Goal: Ask a question

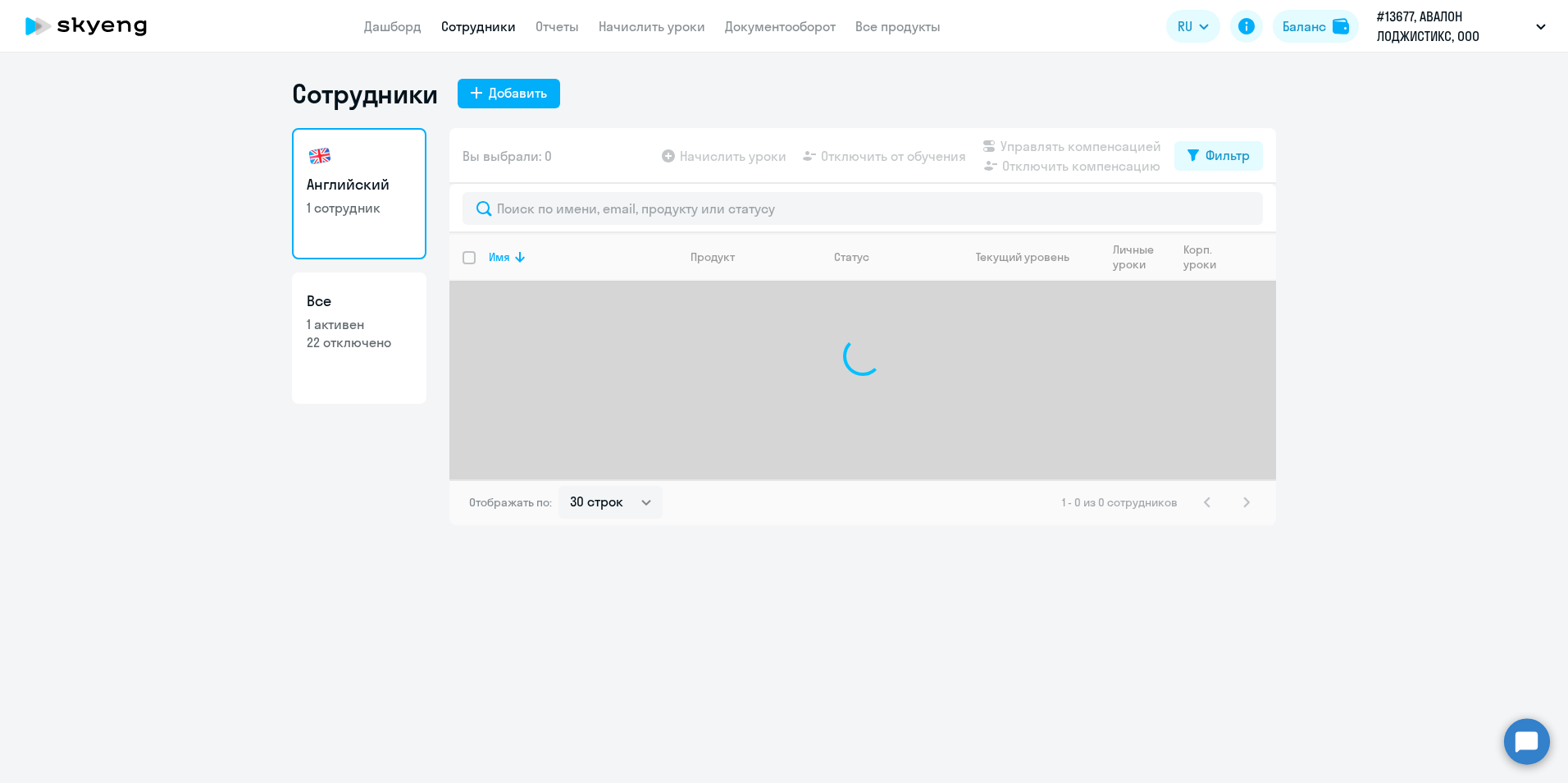
select select "30"
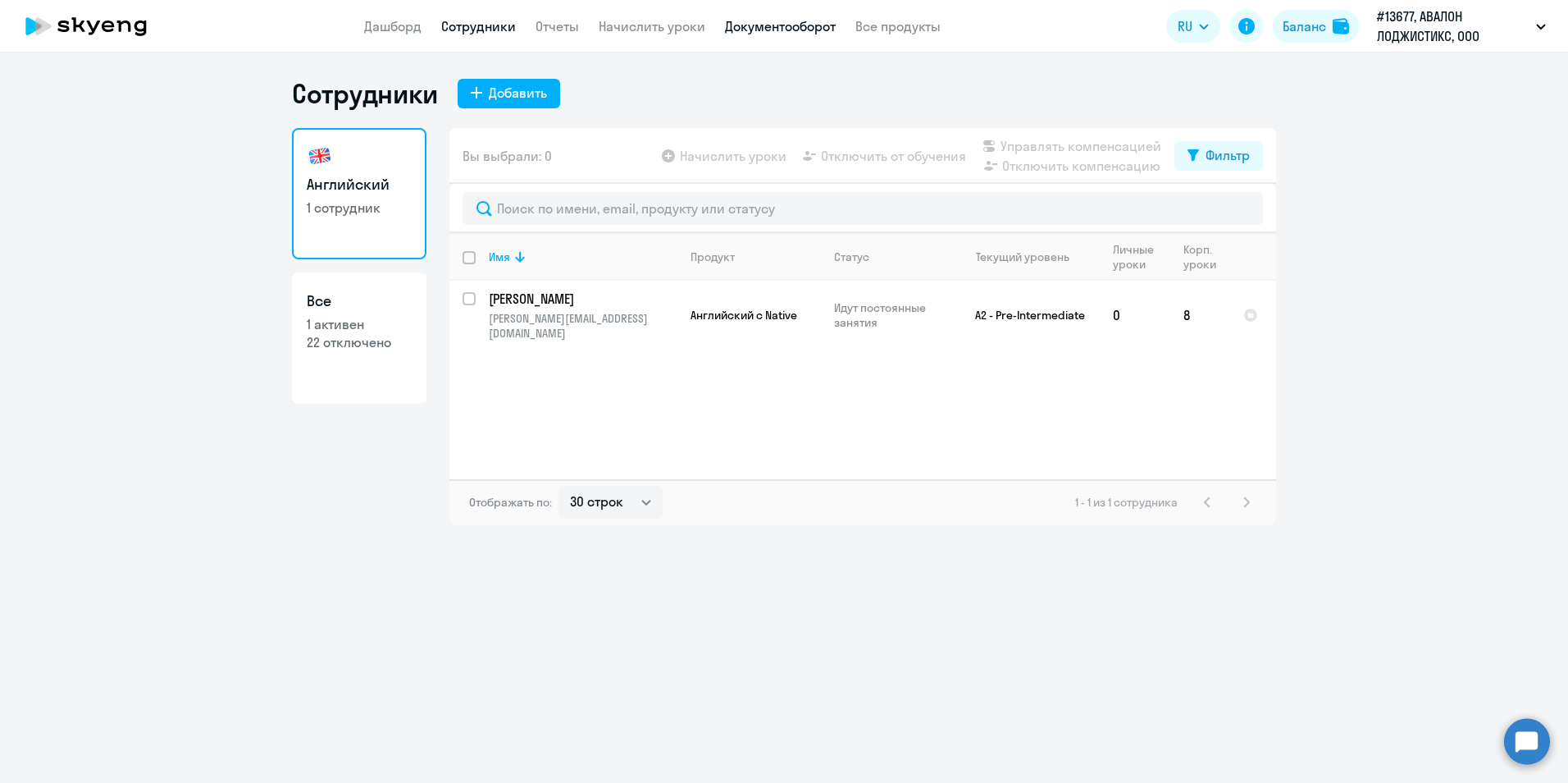
click at [798, 26] on link "Документооборот" at bounding box center [781, 26] width 111 height 16
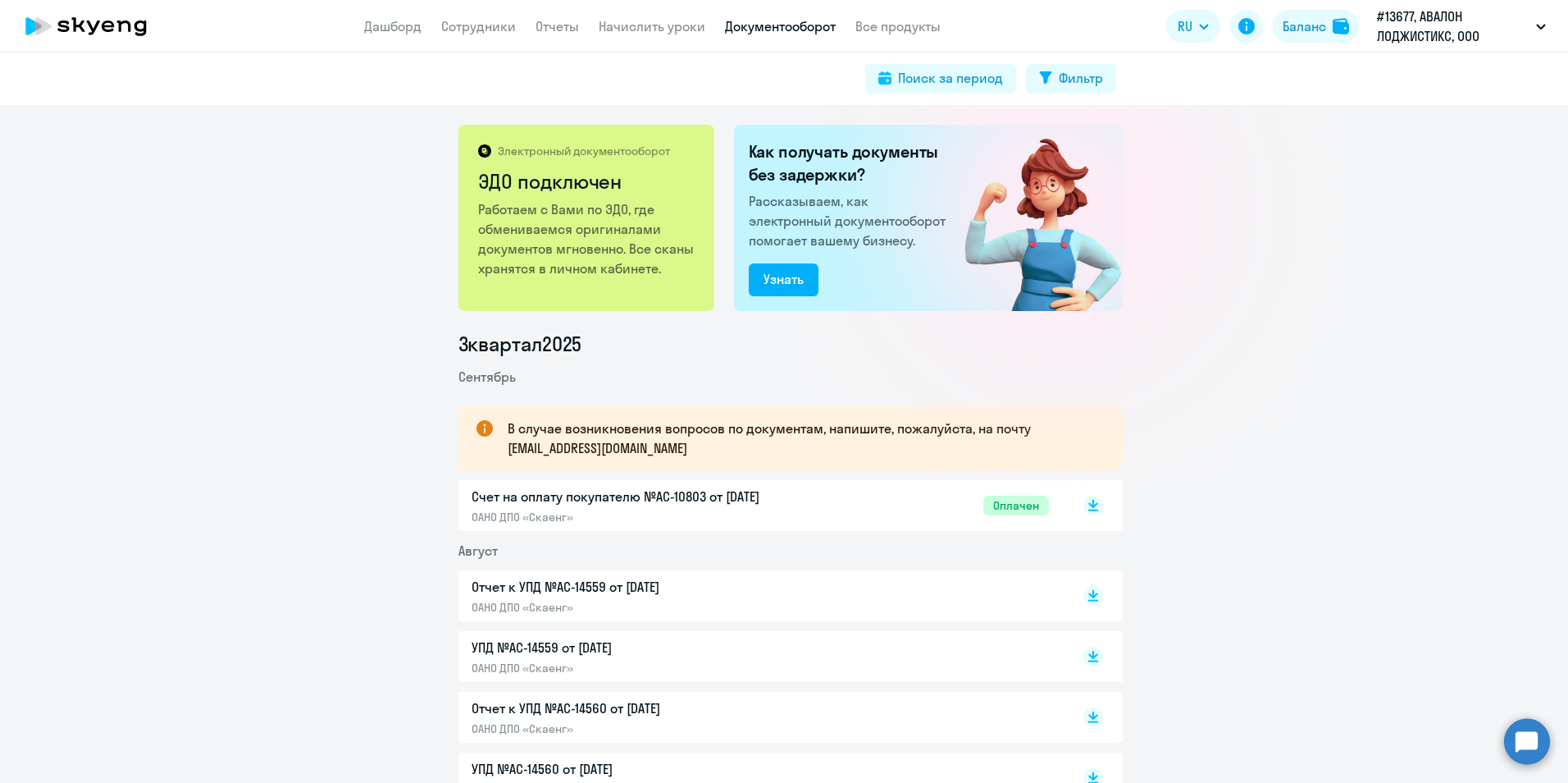
click at [1530, 740] on circle at bounding box center [1527, 741] width 46 height 46
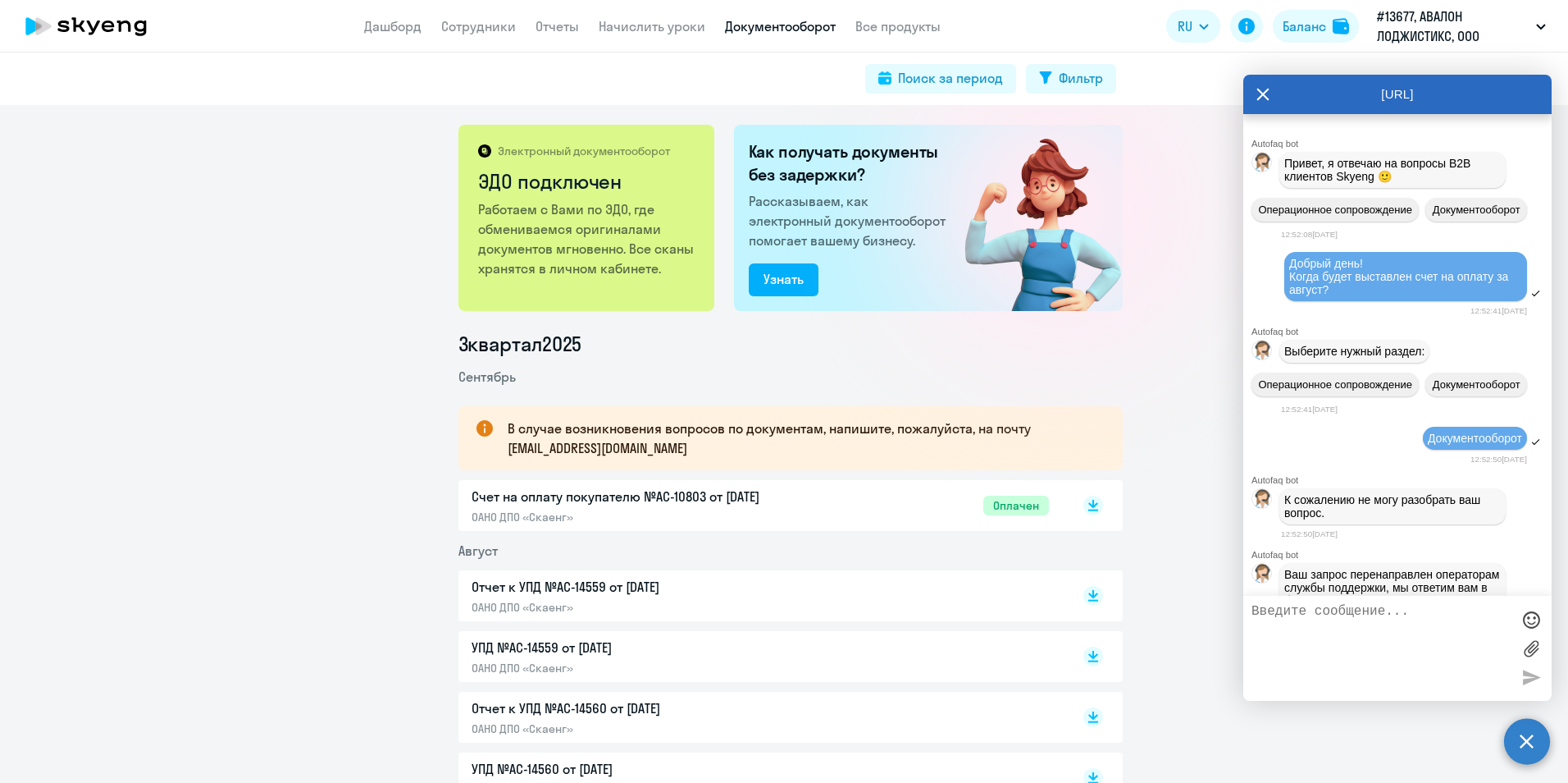
scroll to position [19297, 0]
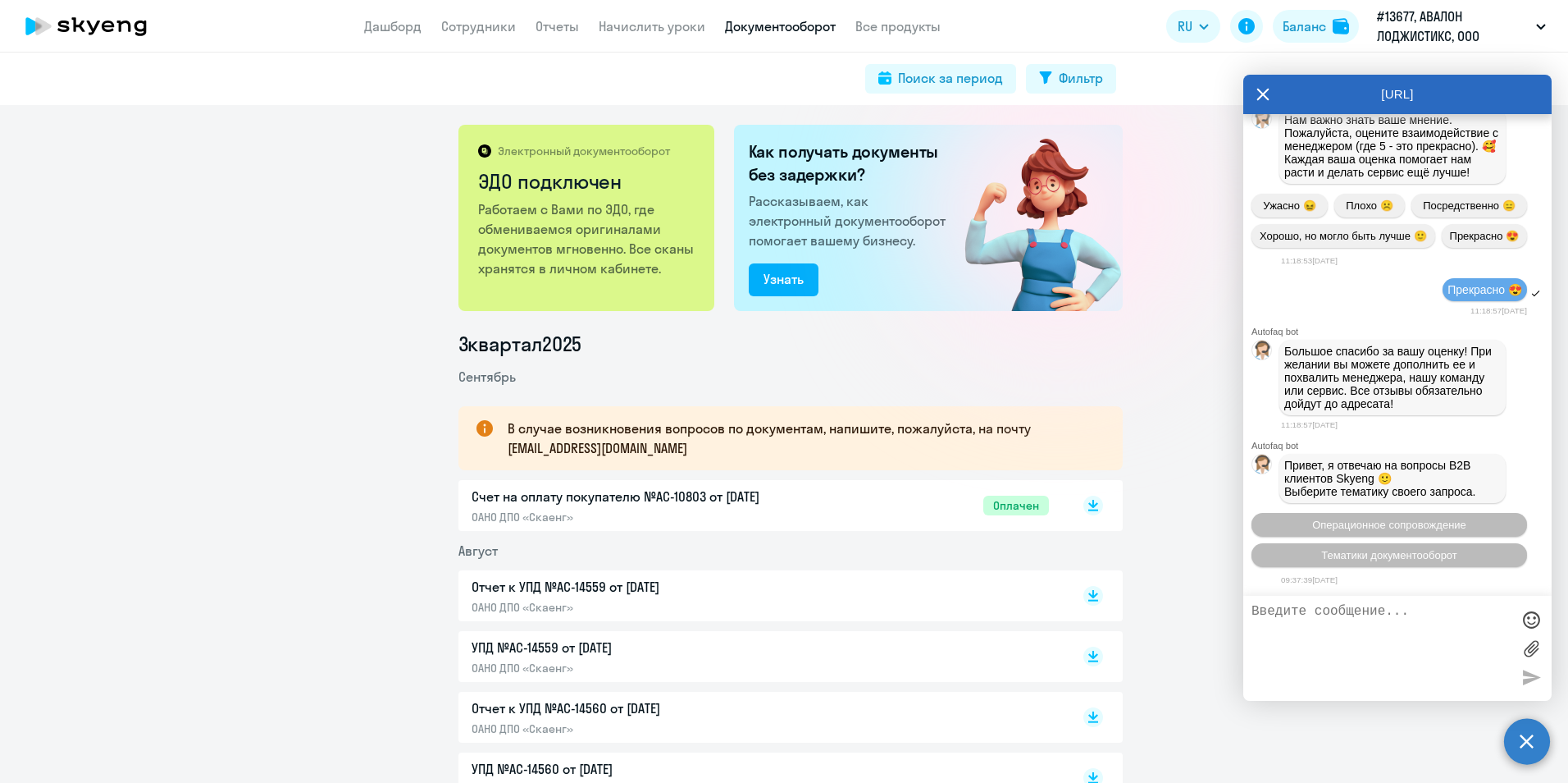
click at [1453, 634] on textarea at bounding box center [1380, 648] width 259 height 89
click at [1352, 645] on textarea "Добрый день! Ждем от Вас счет по ООО "Авалон Лоджистикс", на данный момент он е…" at bounding box center [1380, 648] width 259 height 89
type textarea "Добрый день! Ждем от Вас счет по ООО "Авалон Лоджистикс",когда он будет направл…"
click at [1388, 549] on span "Тематики документооборот" at bounding box center [1389, 555] width 136 height 12
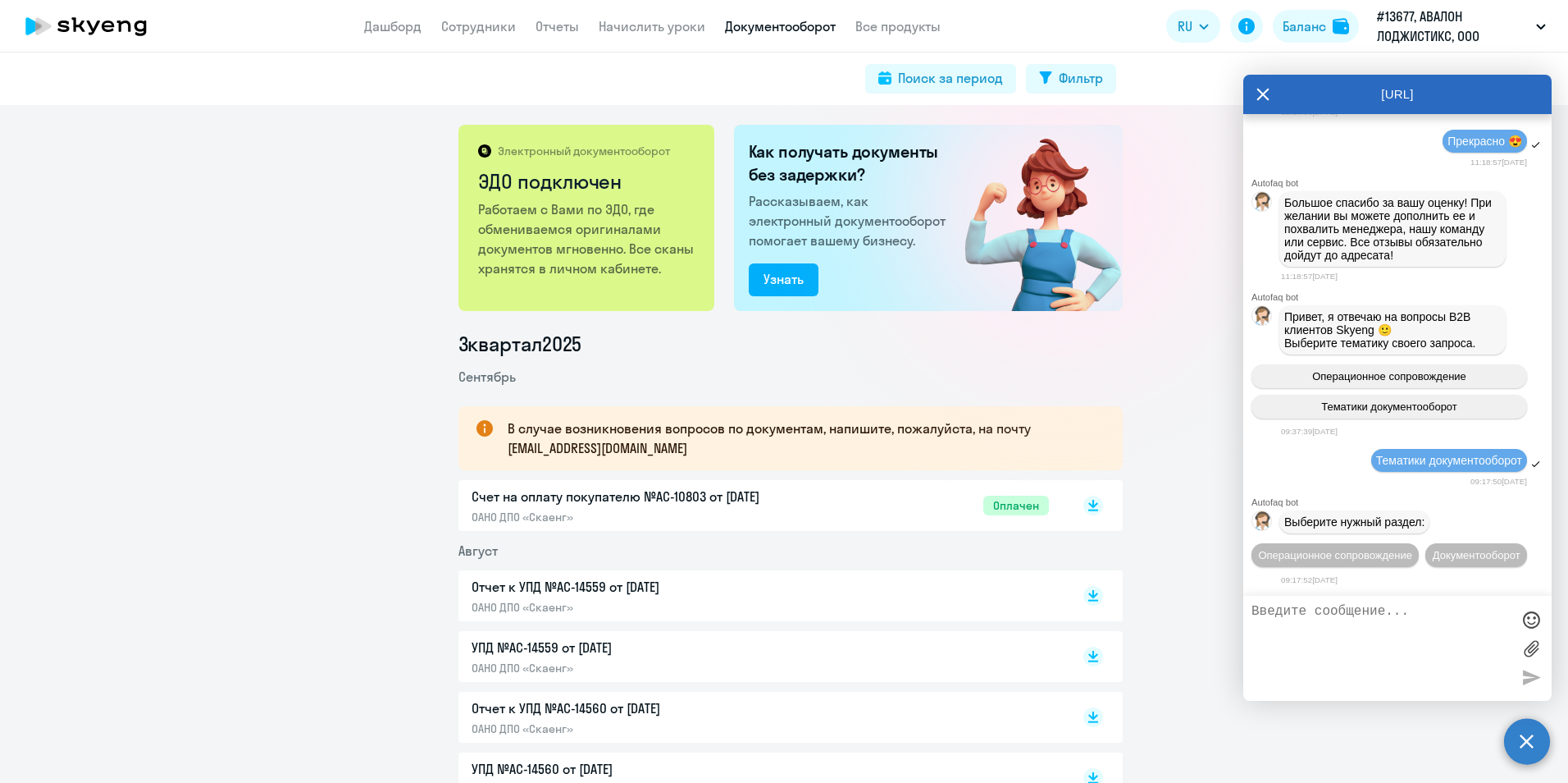
scroll to position [19476, 0]
click at [1433, 561] on span "Документооборот" at bounding box center [1477, 555] width 88 height 12
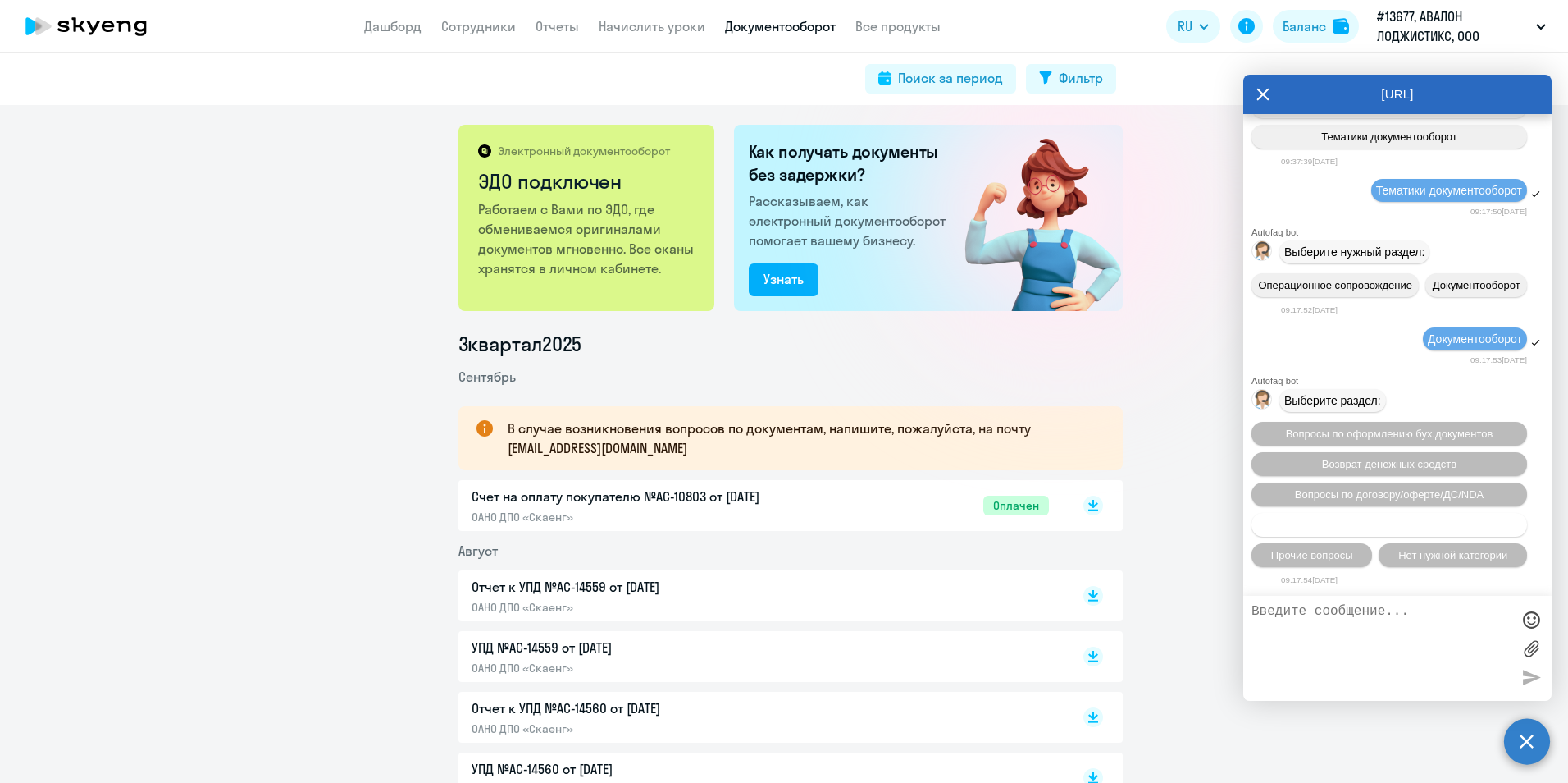
scroll to position [19746, 0]
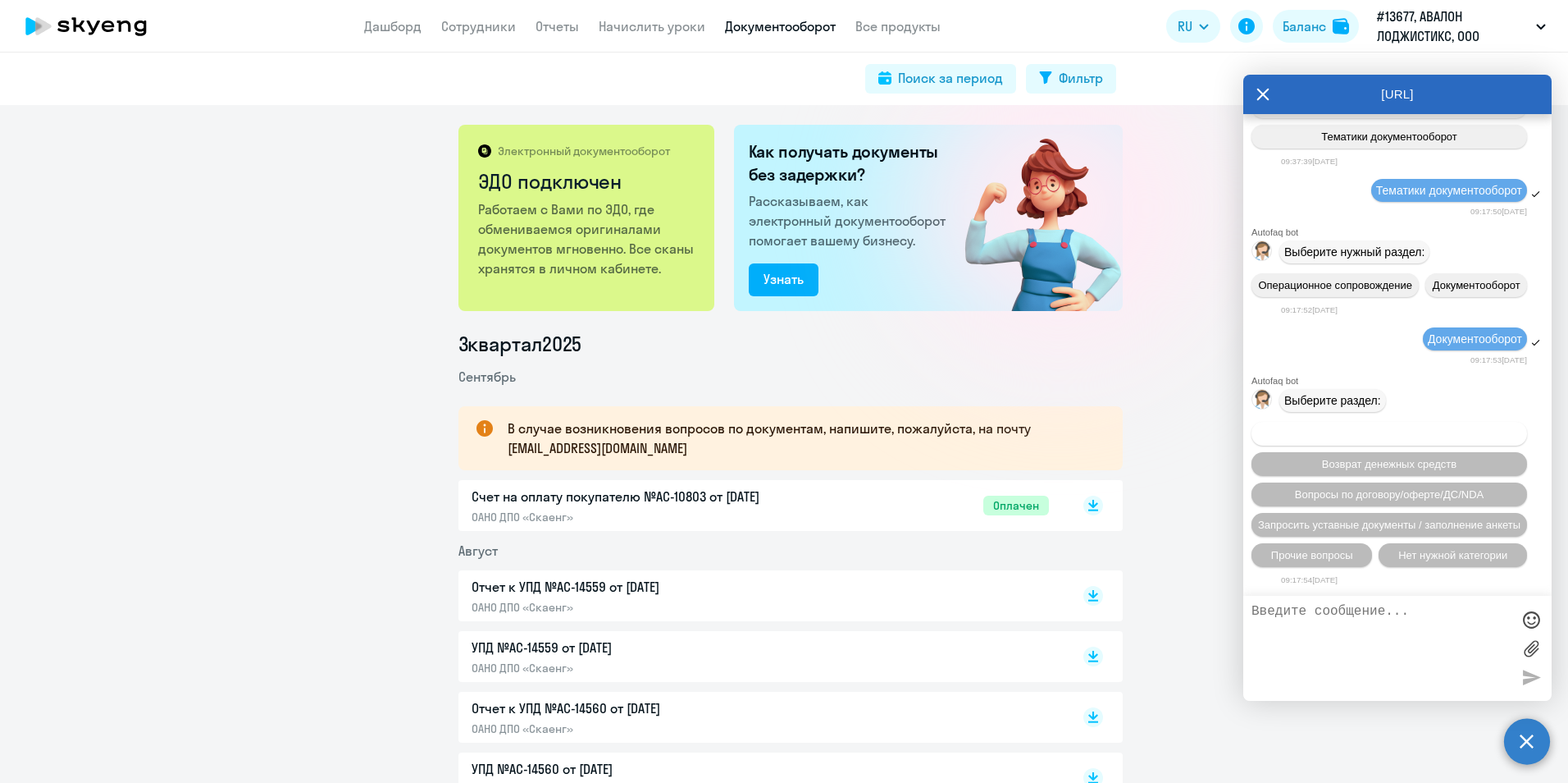
click at [1482, 428] on span "Вопросы по оформлению бух.документов" at bounding box center [1390, 434] width 208 height 12
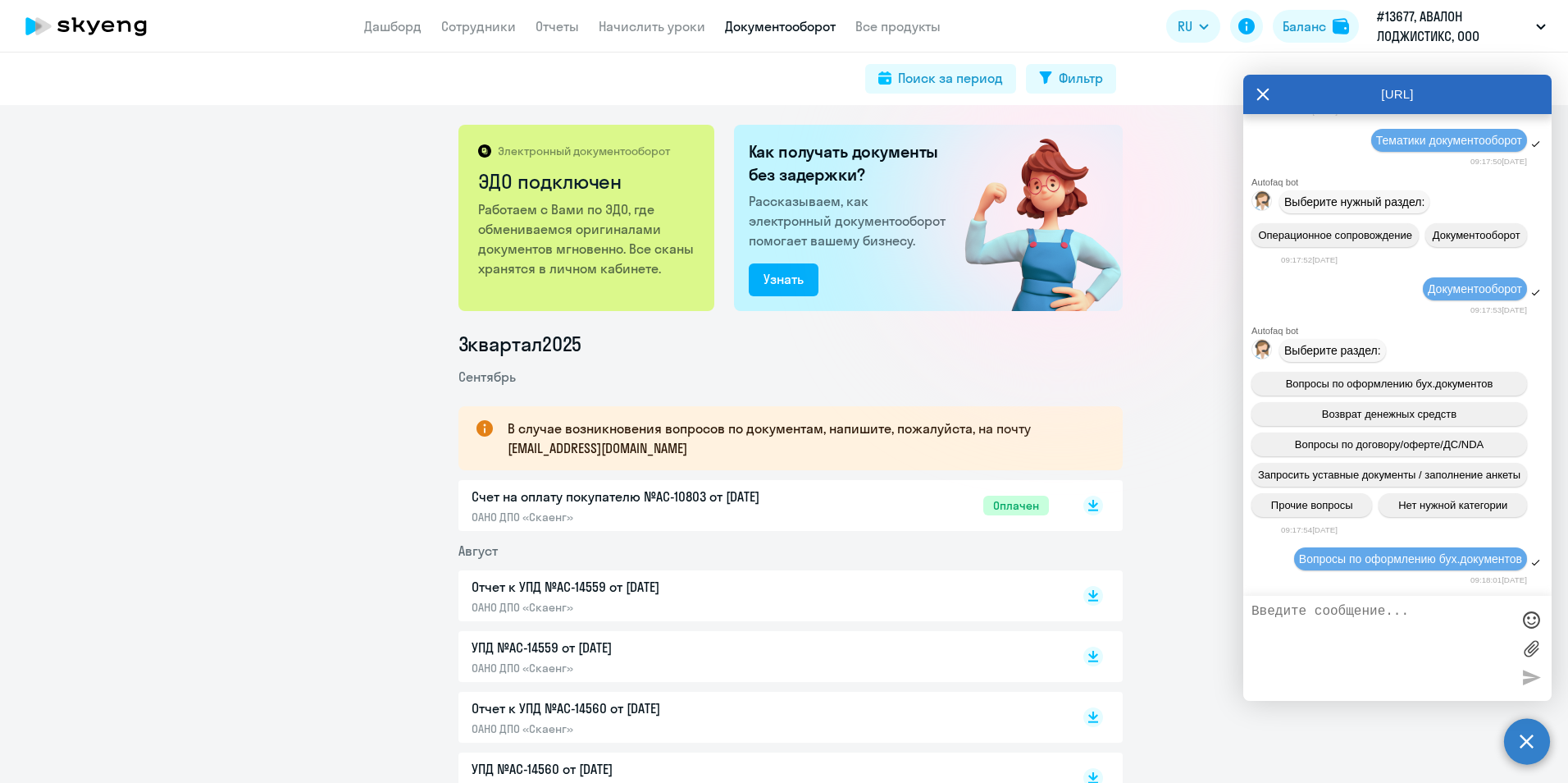
scroll to position [19950, 0]
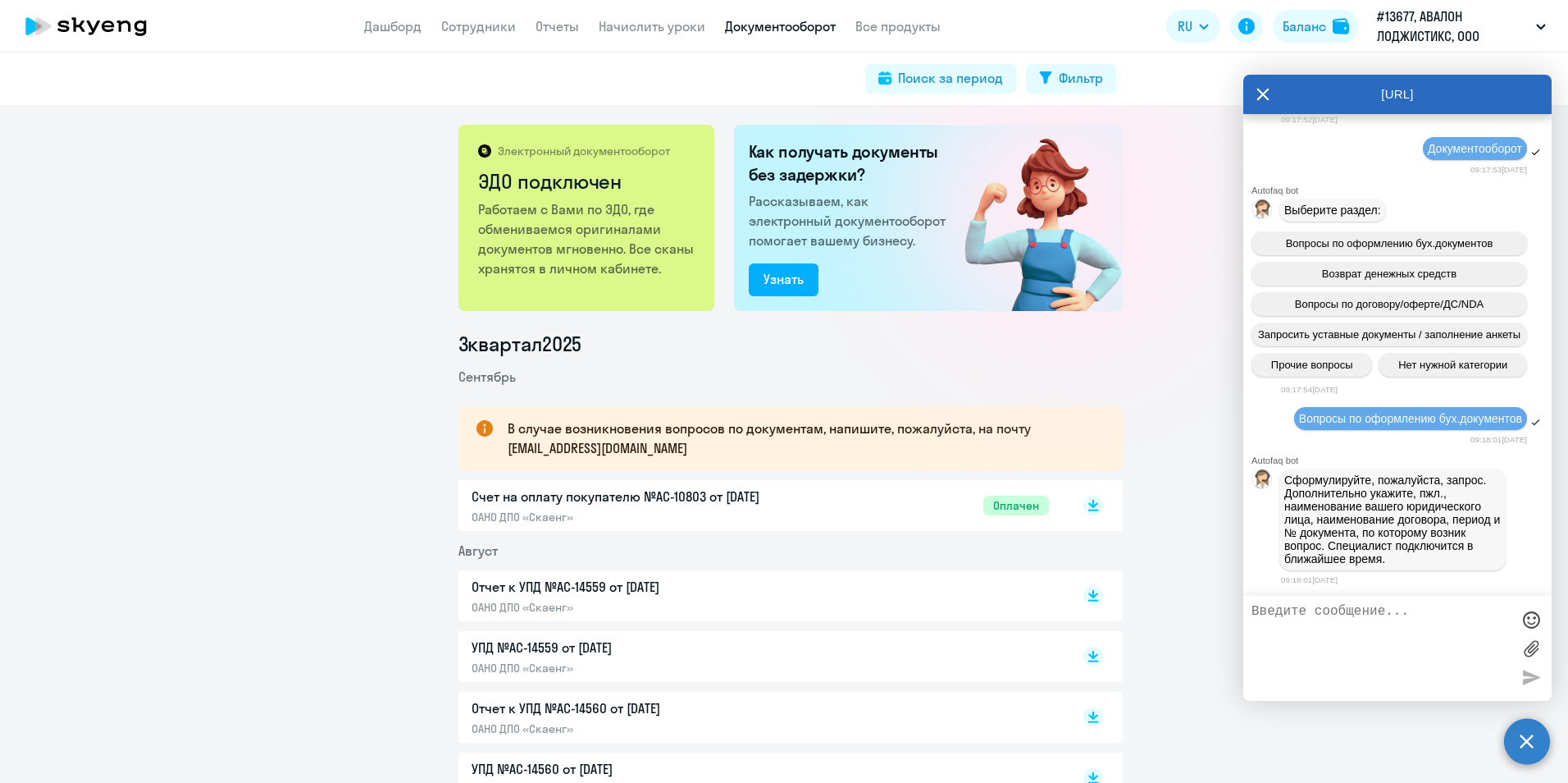
click at [1370, 621] on textarea at bounding box center [1380, 648] width 259 height 89
paste textarea "Добрый день! Ждем от Вас счет по ООО "Авалон Лоджистикс",когда он будет направл…"
type textarea "Добрый день! Ждем от Вас счет по ООО "Авалон Лоджистикс",когда он будет направл…"
